Goal: Find contact information: Find contact information

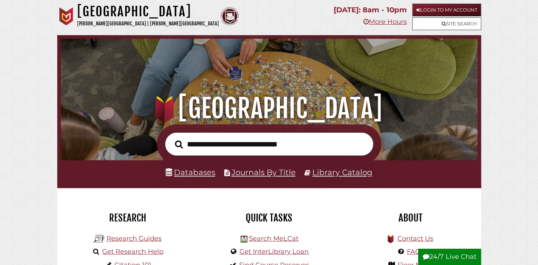
click at [118, 13] on h1 "[GEOGRAPHIC_DATA]" at bounding box center [148, 12] width 142 height 16
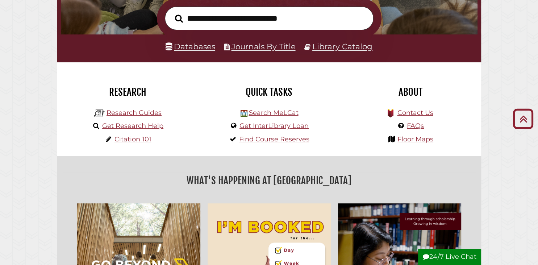
scroll to position [98, 0]
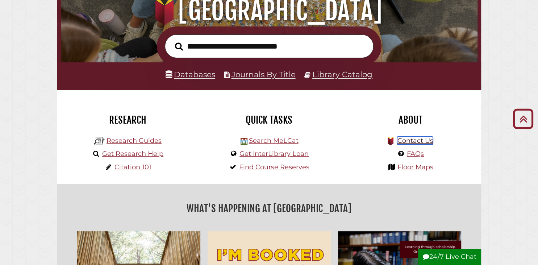
click at [415, 141] on link "Contact Us" at bounding box center [415, 141] width 36 height 8
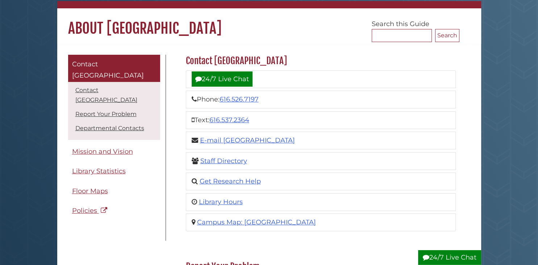
scroll to position [76, 0]
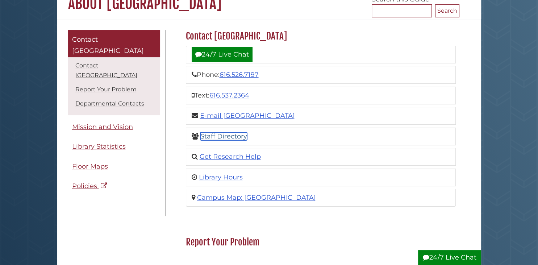
click at [224, 136] on link "Staff Directory" at bounding box center [223, 136] width 47 height 8
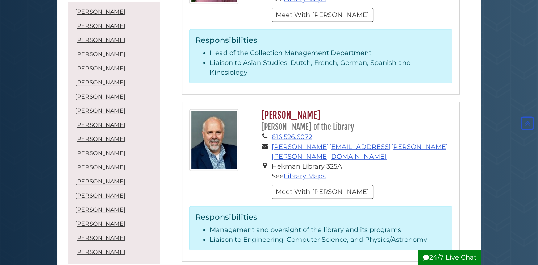
scroll to position [1990, 0]
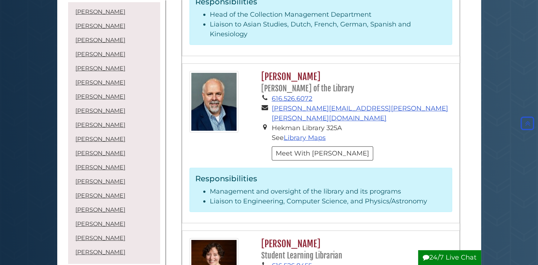
drag, startPoint x: 325, startPoint y: 140, endPoint x: 264, endPoint y: 141, distance: 61.6
click at [264, 238] on h2 "Amanda Matthysse Student Learning Librarian" at bounding box center [355, 249] width 194 height 23
click at [325, 238] on h2 "Amanda Matthysse Student Learning Librarian" at bounding box center [355, 249] width 194 height 23
drag, startPoint x: 329, startPoint y: 141, endPoint x: 312, endPoint y: 142, distance: 16.3
click at [312, 238] on h2 "Amanda Matthysse Student Learning Librarian" at bounding box center [355, 249] width 194 height 23
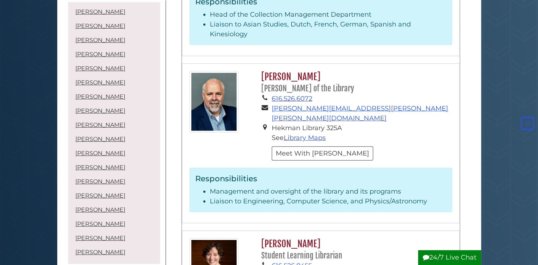
click at [338, 238] on h2 "Amanda Matthysse Student Learning Librarian" at bounding box center [355, 249] width 194 height 23
drag, startPoint x: 379, startPoint y: 174, endPoint x: 271, endPoint y: 179, distance: 107.4
copy link "amanda.matthysse@calvin.edu"
